Goal: Transaction & Acquisition: Download file/media

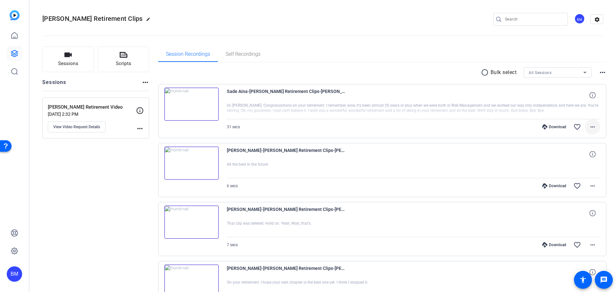
click at [590, 132] on span at bounding box center [592, 126] width 15 height 15
click at [432, 57] on div at bounding box center [308, 146] width 616 height 292
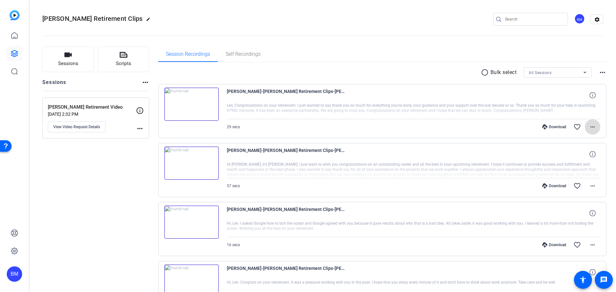
click at [589, 125] on mat-icon "more_horiz" at bounding box center [593, 127] width 8 height 8
click at [577, 156] on span "Download MP4" at bounding box center [573, 157] width 39 height 8
click at [593, 185] on mat-icon "more_horiz" at bounding box center [593, 186] width 8 height 8
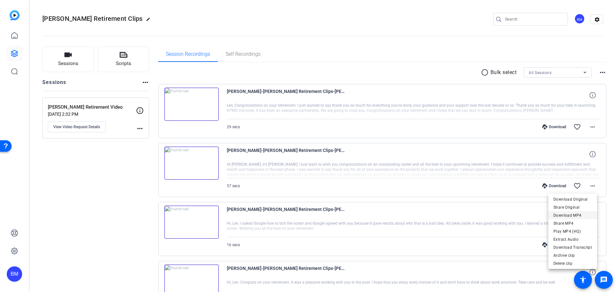
click at [570, 216] on span "Download MP4" at bounding box center [573, 216] width 39 height 8
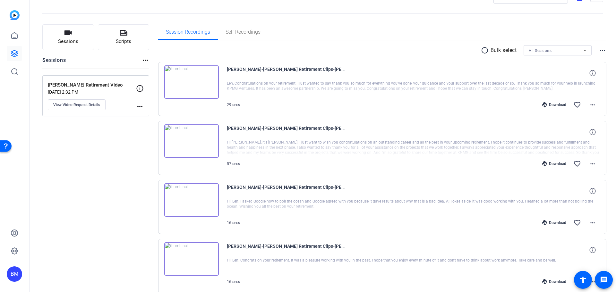
scroll to position [32, 0]
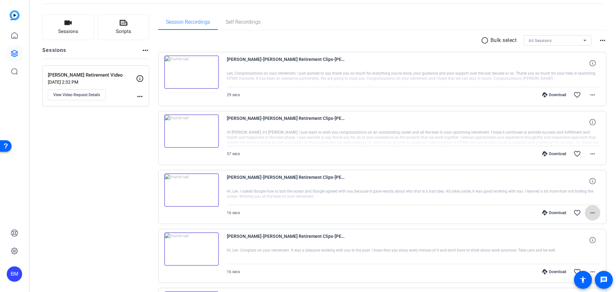
click at [593, 214] on mat-icon "more_horiz" at bounding box center [593, 213] width 8 height 8
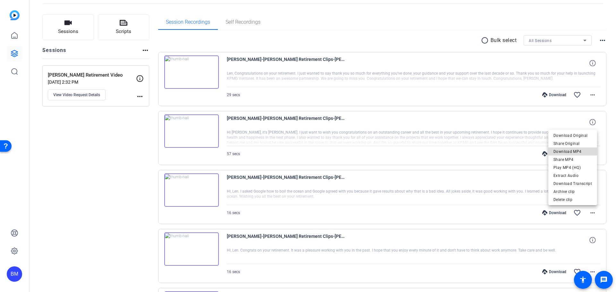
click at [583, 153] on span "Download MP4" at bounding box center [573, 152] width 39 height 8
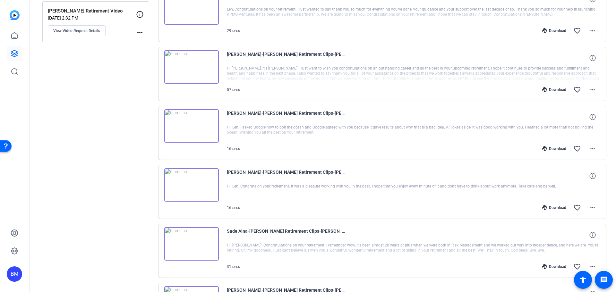
scroll to position [128, 0]
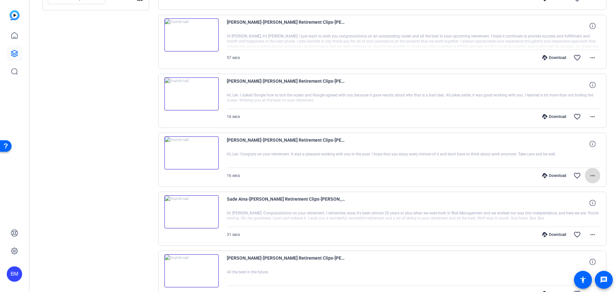
click at [592, 178] on mat-icon "more_horiz" at bounding box center [593, 176] width 8 height 8
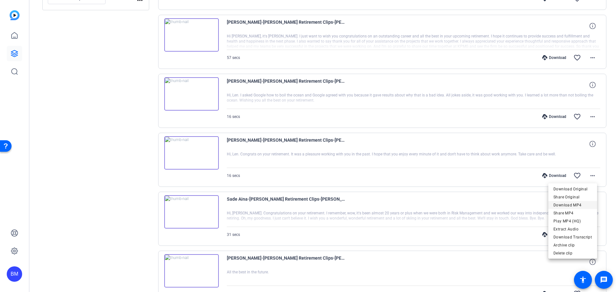
click at [579, 207] on span "Download MP4" at bounding box center [573, 206] width 39 height 8
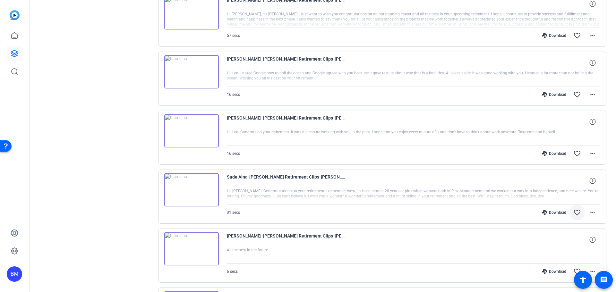
scroll to position [161, 0]
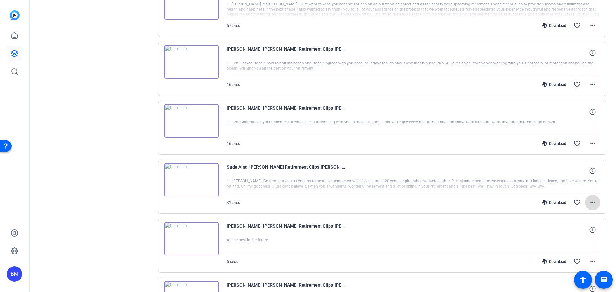
click at [594, 202] on span at bounding box center [592, 202] width 15 height 15
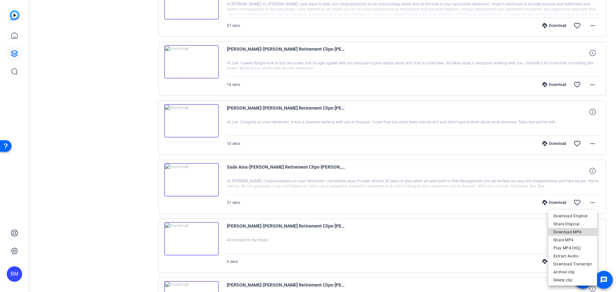
click at [577, 229] on span "Download MP4" at bounding box center [573, 233] width 39 height 8
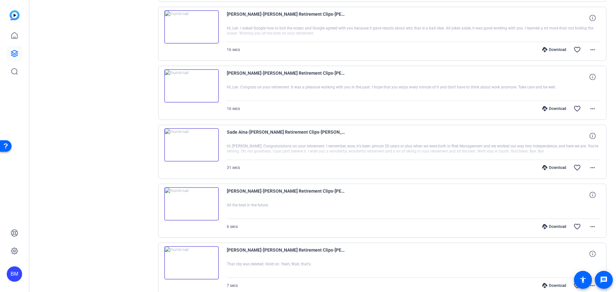
scroll to position [257, 0]
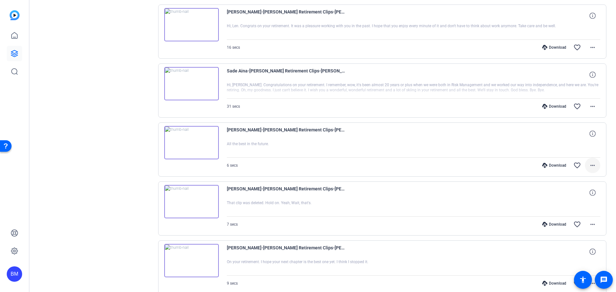
click at [591, 165] on mat-icon "more_horiz" at bounding box center [593, 166] width 8 height 8
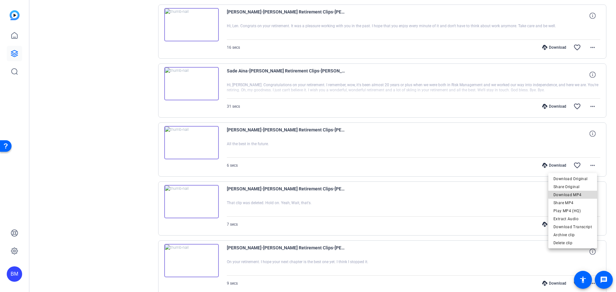
click at [586, 193] on span "Download MP4" at bounding box center [573, 195] width 39 height 8
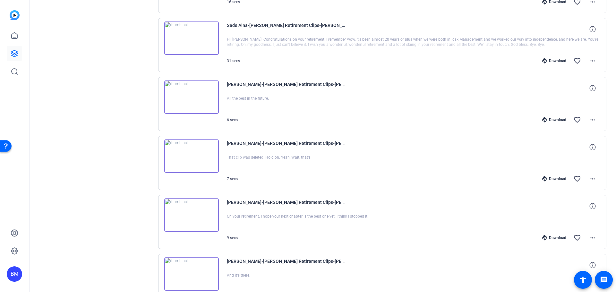
scroll to position [321, 0]
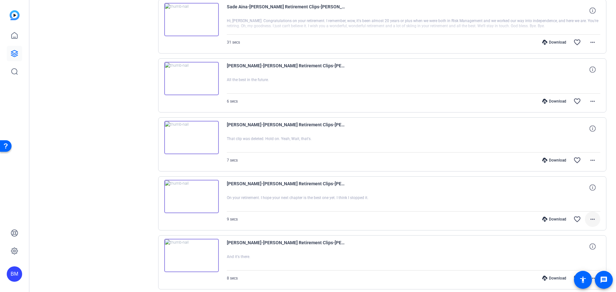
click at [587, 215] on span at bounding box center [592, 219] width 15 height 15
click at [572, 159] on span "Download MP4" at bounding box center [573, 158] width 39 height 8
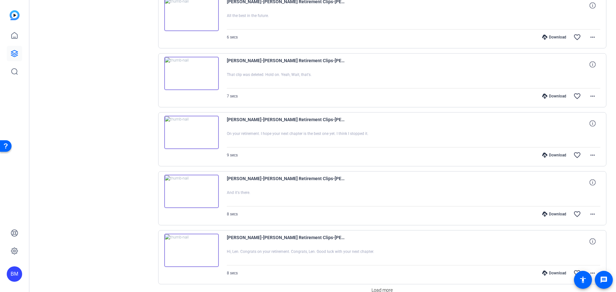
scroll to position [417, 0]
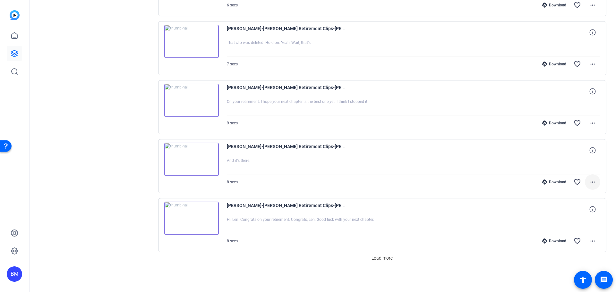
click at [591, 185] on mat-icon "more_horiz" at bounding box center [593, 182] width 8 height 8
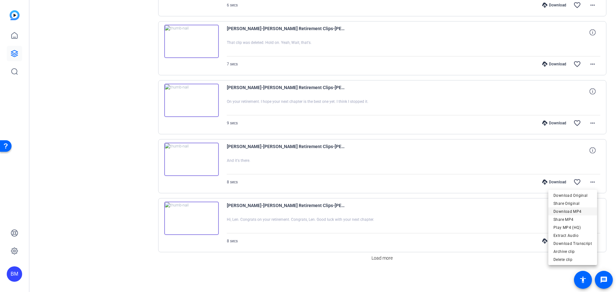
click at [567, 213] on span "Download MP4" at bounding box center [573, 212] width 39 height 8
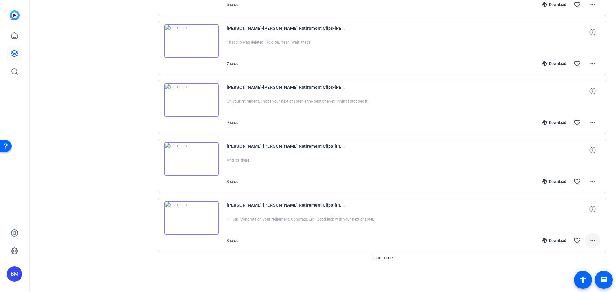
click at [594, 242] on span at bounding box center [592, 240] width 15 height 15
click at [573, 181] on span "Download MP4" at bounding box center [573, 180] width 39 height 8
click at [387, 257] on span "Load more" at bounding box center [382, 258] width 21 height 7
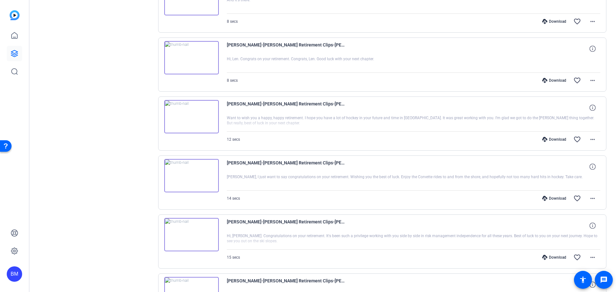
scroll to position [610, 0]
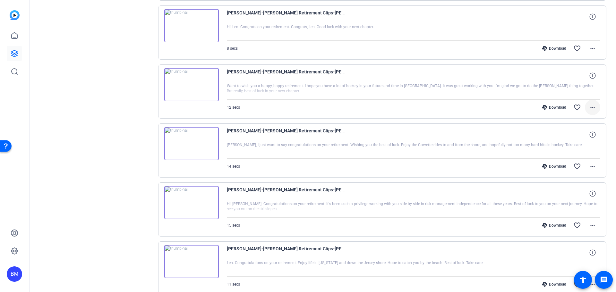
click at [589, 103] on span at bounding box center [592, 107] width 15 height 15
click at [583, 135] on span "Download MP4" at bounding box center [573, 137] width 39 height 8
click at [585, 165] on span at bounding box center [592, 166] width 15 height 15
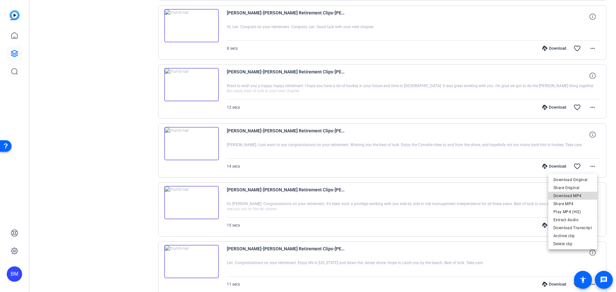
click at [577, 194] on span "Download MP4" at bounding box center [573, 196] width 39 height 8
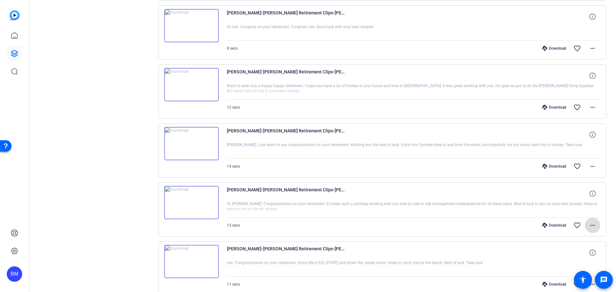
click at [586, 228] on span at bounding box center [592, 225] width 15 height 15
click at [570, 164] on span "Download MP4" at bounding box center [573, 165] width 39 height 8
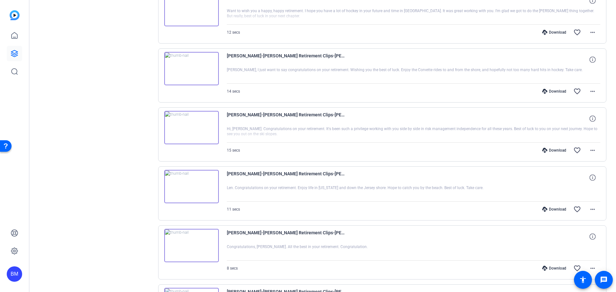
scroll to position [707, 0]
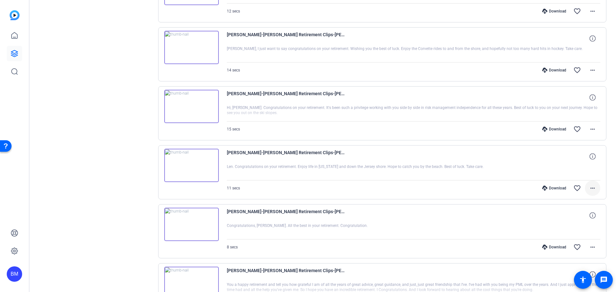
click at [589, 190] on mat-icon "more_horiz" at bounding box center [593, 189] width 8 height 8
click at [579, 215] on span "Download MP4" at bounding box center [573, 218] width 39 height 8
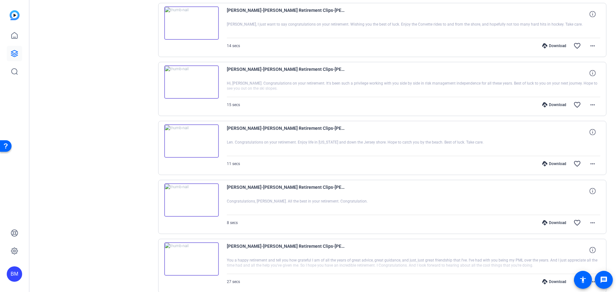
scroll to position [760, 0]
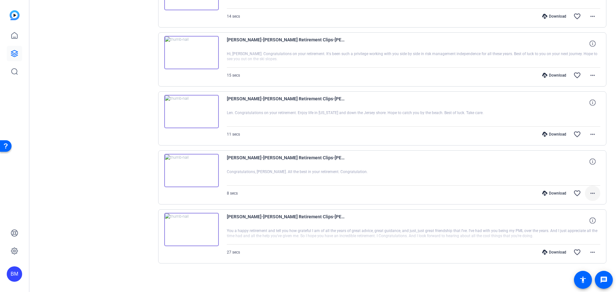
click at [593, 196] on mat-icon "more_horiz" at bounding box center [593, 194] width 8 height 8
click at [583, 221] on span "Download MP4" at bounding box center [573, 223] width 39 height 8
click at [591, 250] on mat-icon "more_horiz" at bounding box center [593, 253] width 8 height 8
click at [581, 190] on span "Download MP4" at bounding box center [573, 191] width 39 height 8
